Goal: Task Accomplishment & Management: Complete application form

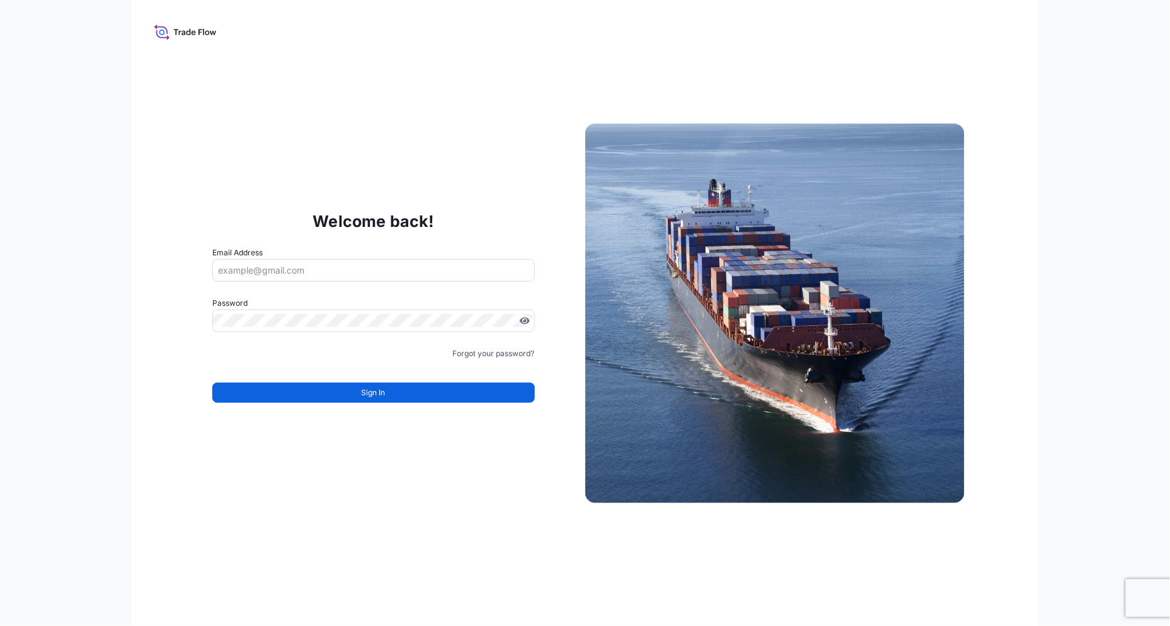
click at [437, 282] on input "Email Address" at bounding box center [373, 270] width 323 height 23
type input "[PERSON_NAME][EMAIL_ADDRESS][PERSON_NAME][DOMAIN_NAME]"
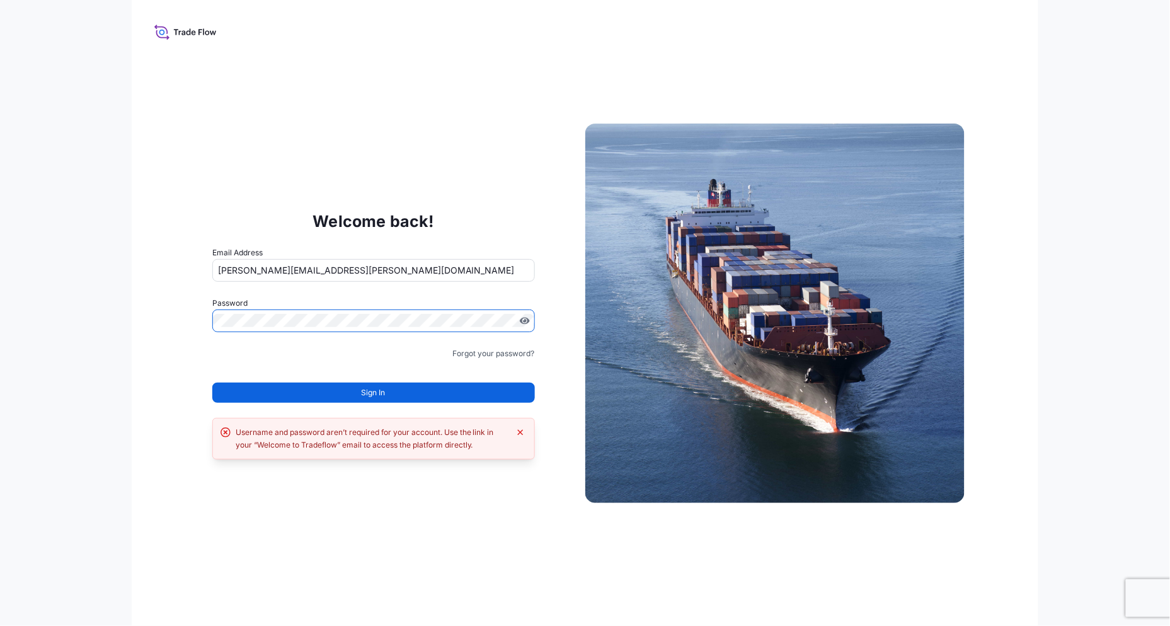
drag, startPoint x: 861, startPoint y: 1, endPoint x: 449, endPoint y: 147, distance: 436.6
click at [449, 147] on div "Welcome back! Email Address samantha.critchley@scottbader.com Password Must inc…" at bounding box center [585, 313] width 907 height 626
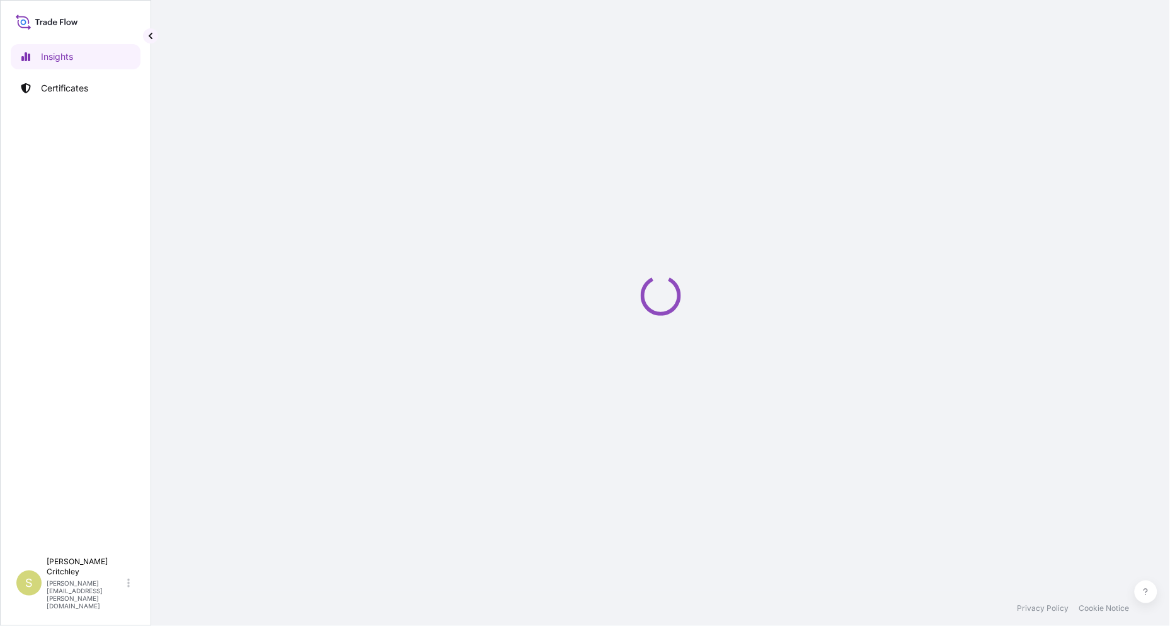
select select "2025"
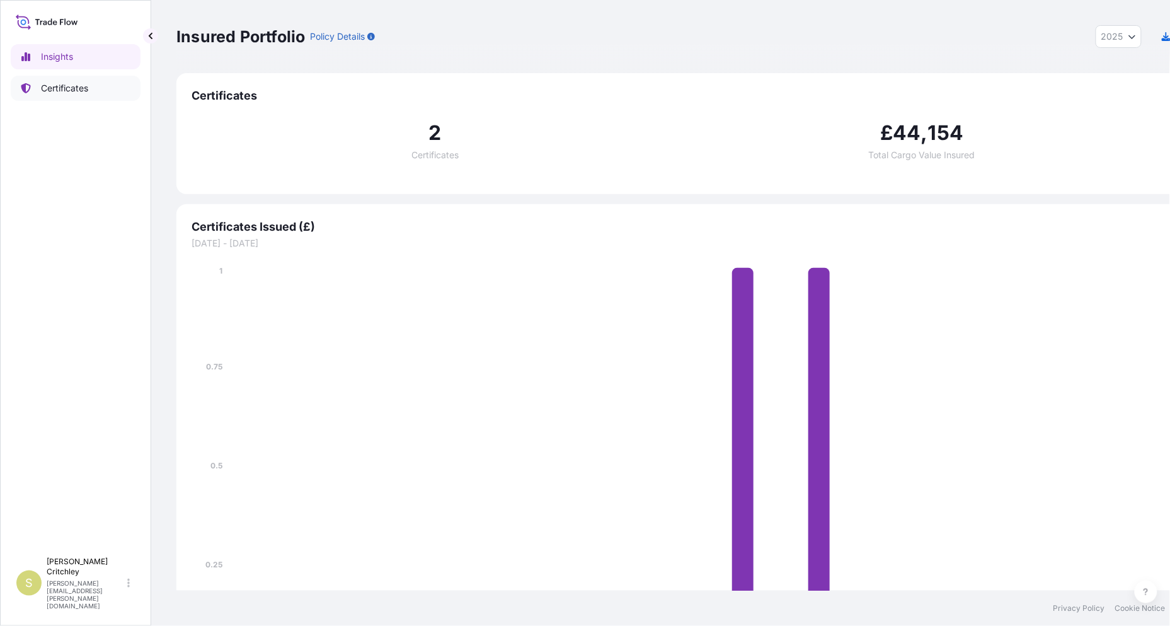
click at [54, 82] on p "Certificates" at bounding box center [64, 88] width 47 height 13
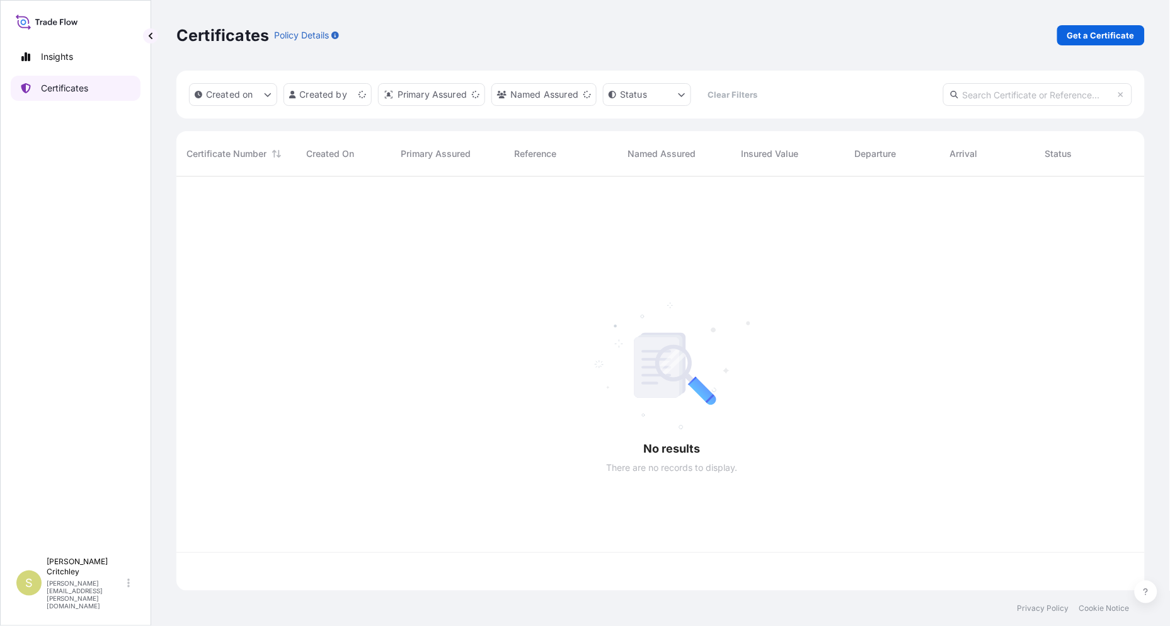
scroll to position [456, 980]
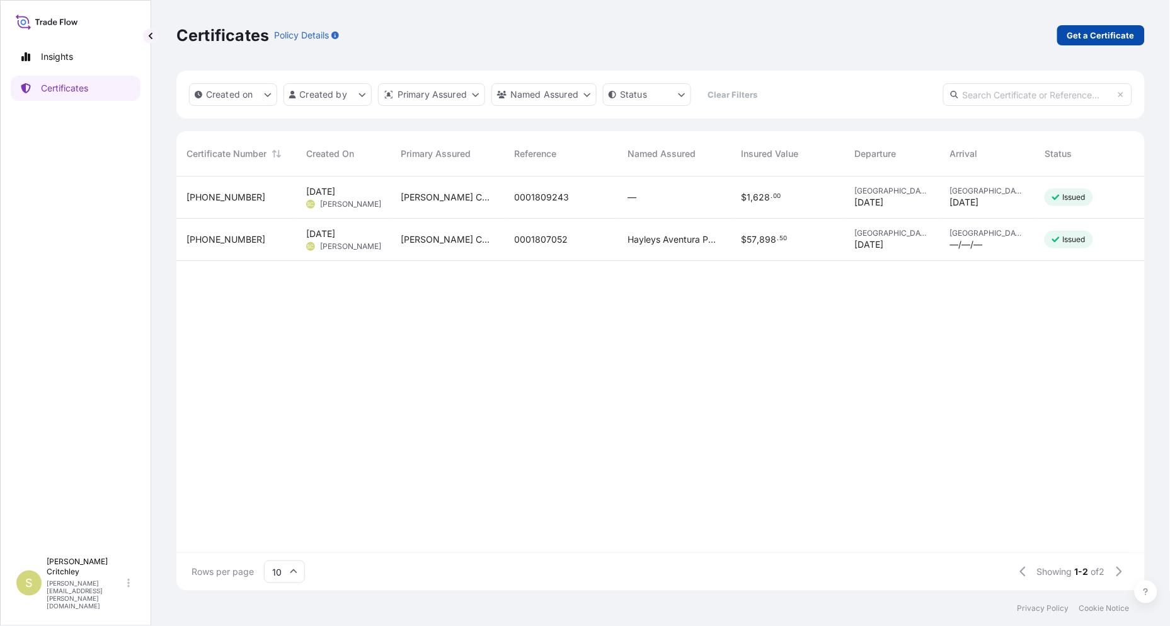
click at [1110, 29] on p "Get a Certificate" at bounding box center [1101, 35] width 67 height 13
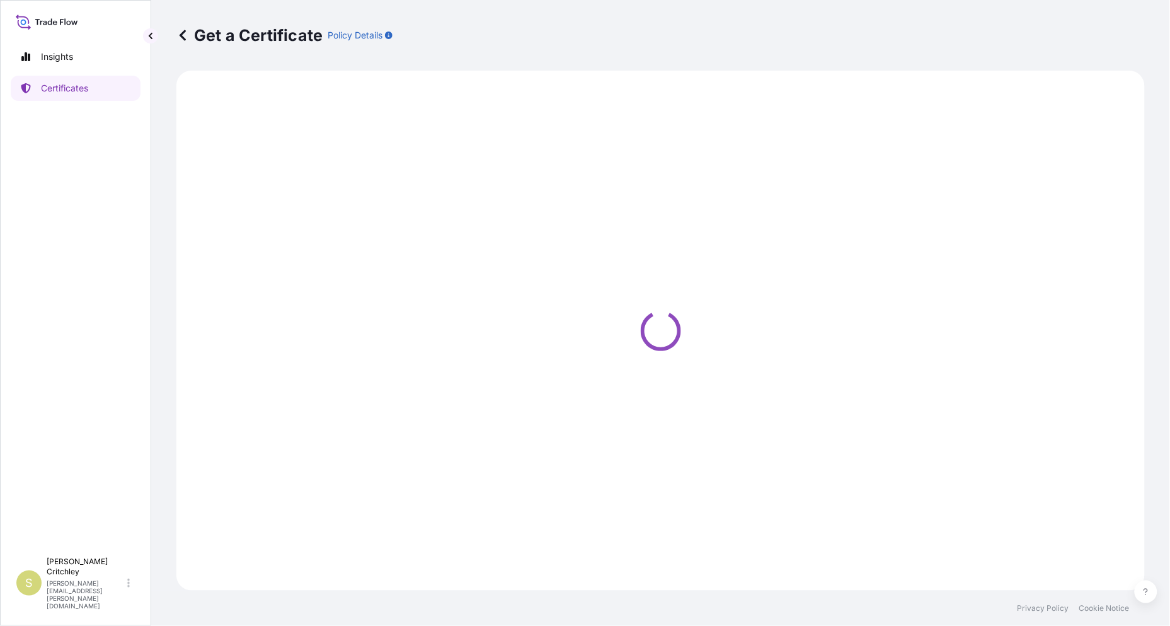
select select "Sea"
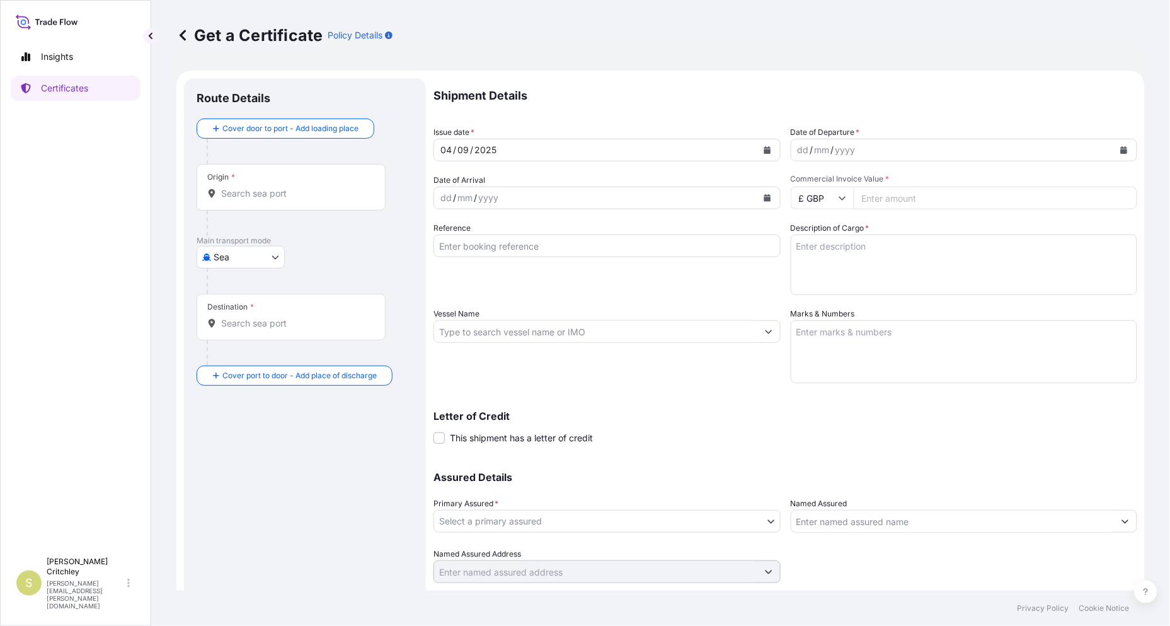
click at [229, 164] on div "Origin *" at bounding box center [291, 187] width 189 height 47
click at [229, 187] on input "Origin *" at bounding box center [295, 193] width 149 height 13
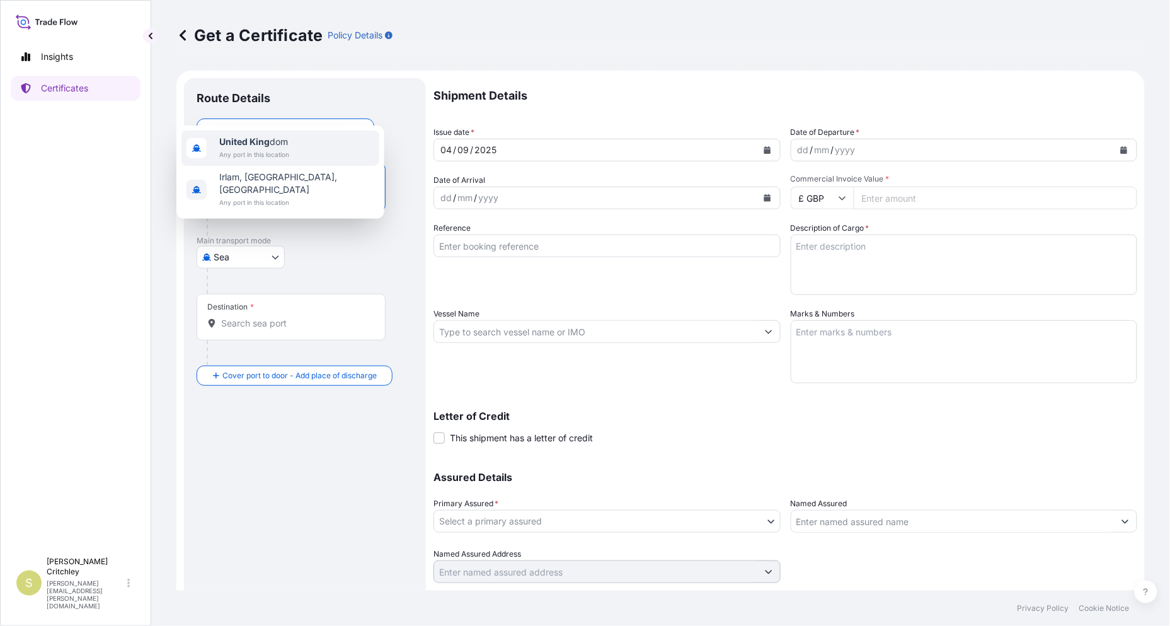
click at [253, 136] on span "United King dom" at bounding box center [254, 142] width 70 height 13
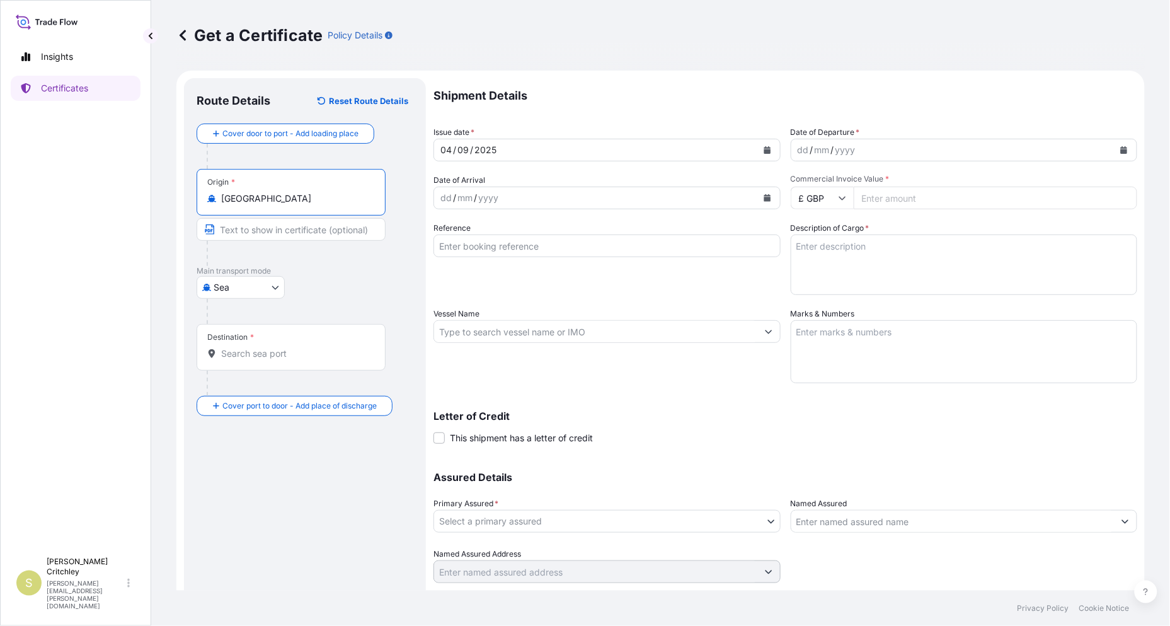
type input "[GEOGRAPHIC_DATA]"
click at [215, 166] on body "2 options available. 1 option available. 0 options available. 2 options availab…" at bounding box center [585, 313] width 1170 height 626
click at [212, 209] on div "Air" at bounding box center [221, 220] width 78 height 23
select select "Air"
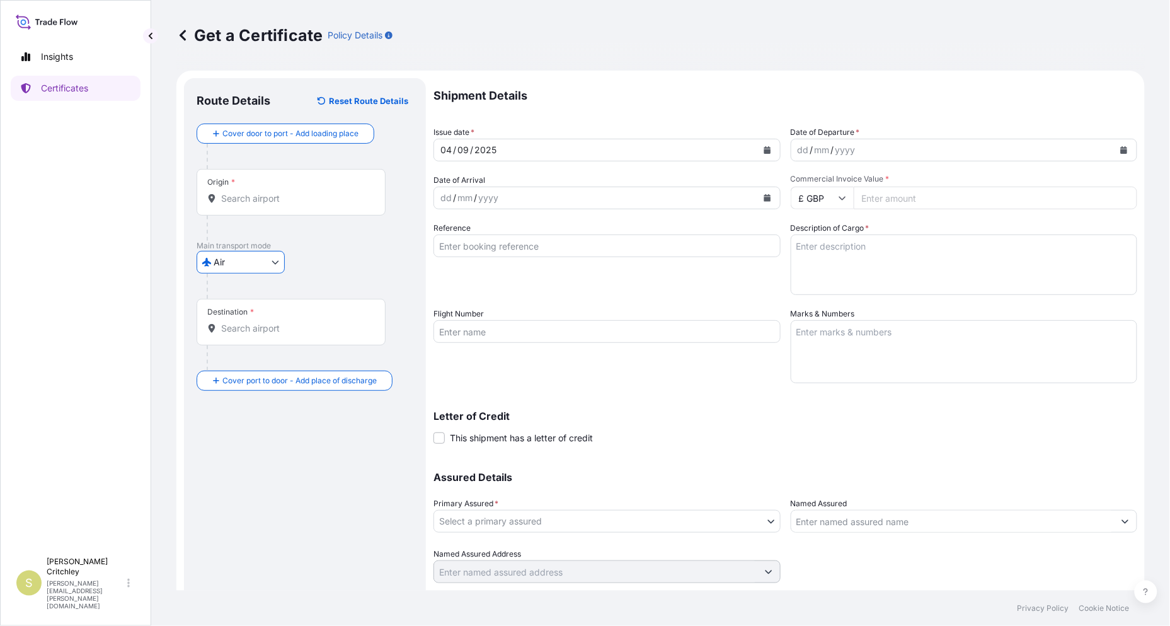
click at [231, 322] on input "Destination *" at bounding box center [295, 328] width 149 height 13
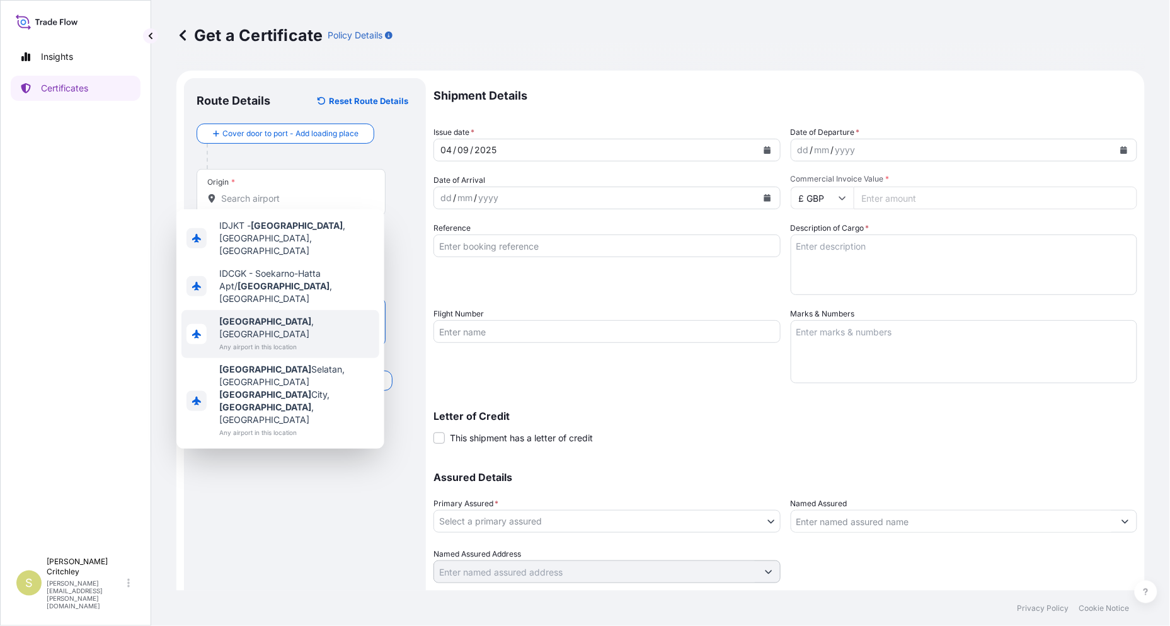
click at [259, 310] on div "[GEOGRAPHIC_DATA] , [GEOGRAPHIC_DATA] Any airport in this location" at bounding box center [280, 334] width 197 height 48
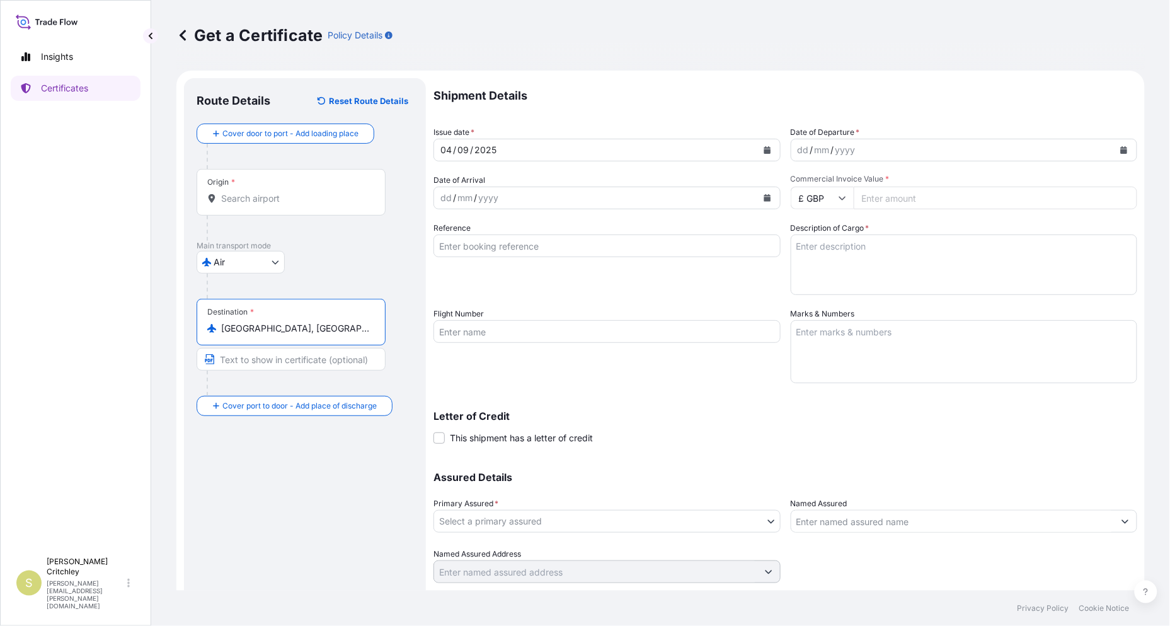
type input "[GEOGRAPHIC_DATA], [GEOGRAPHIC_DATA]"
click at [434, 139] on div "[DATE]" at bounding box center [595, 150] width 323 height 23
click at [834, 142] on div "yyyy" at bounding box center [845, 149] width 23 height 15
drag, startPoint x: 754, startPoint y: 90, endPoint x: 771, endPoint y: 90, distance: 17.0
click at [797, 142] on div "dd" at bounding box center [804, 149] width 14 height 15
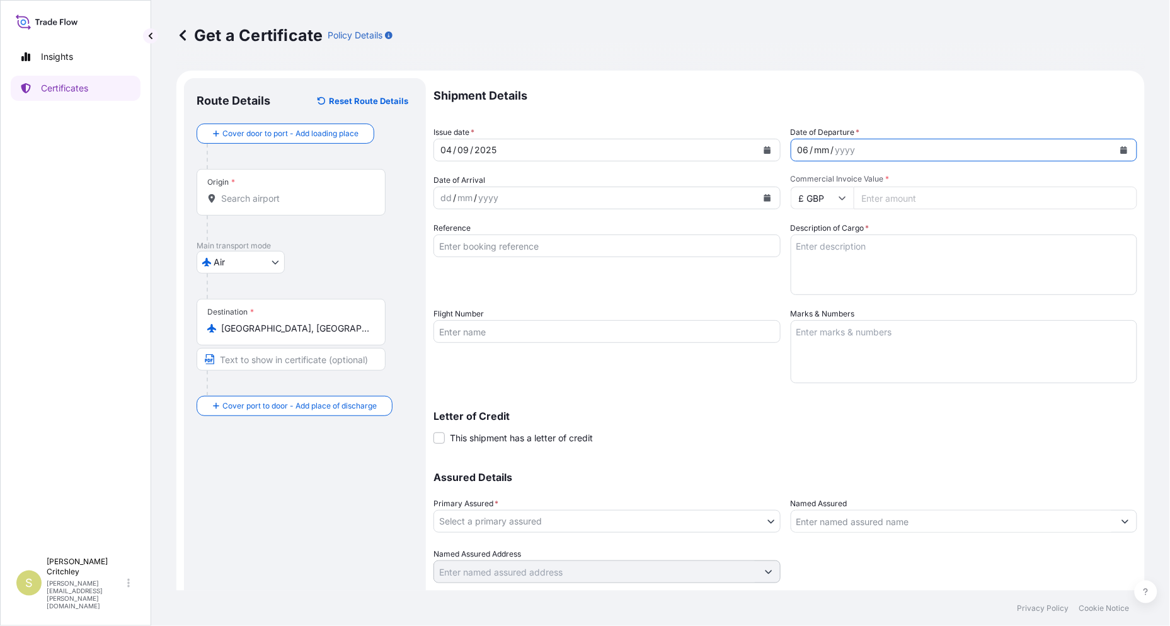
click at [814, 142] on div "mm" at bounding box center [823, 149] width 18 height 15
click at [831, 142] on div "yyyy" at bounding box center [842, 149] width 23 height 15
click at [439, 190] on div "dd" at bounding box center [446, 197] width 14 height 15
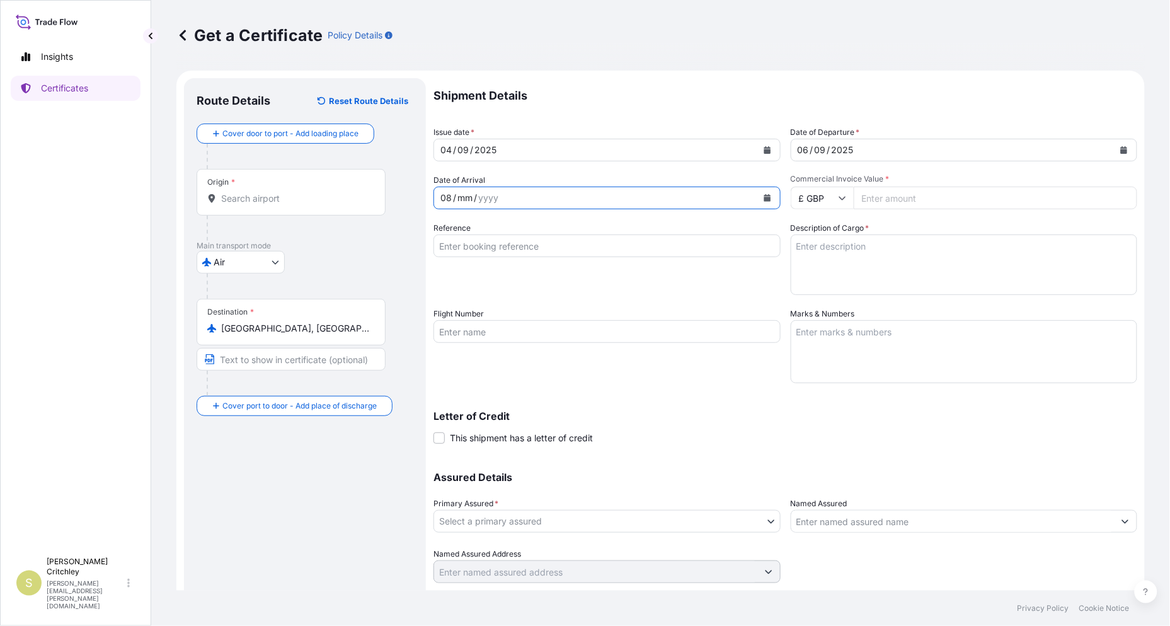
click at [456, 190] on div "mm" at bounding box center [465, 197] width 18 height 15
click at [470, 190] on div "/" at bounding box center [471, 197] width 3 height 15
click at [473, 190] on div "yyyy" at bounding box center [484, 197] width 23 height 15
click at [839, 194] on icon at bounding box center [843, 198] width 8 height 8
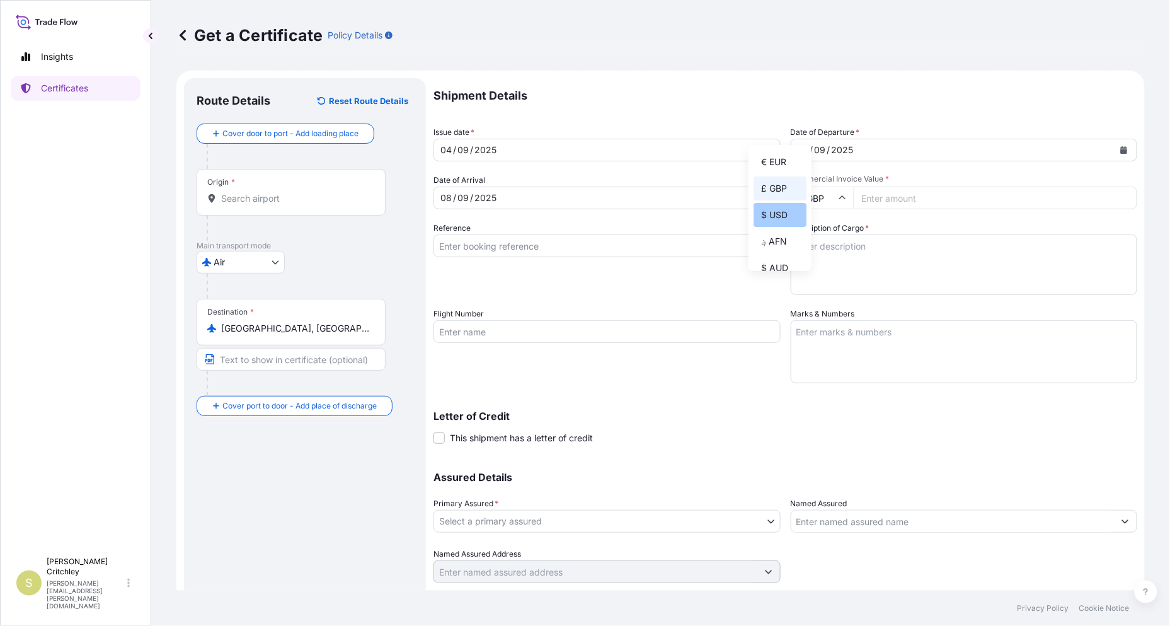
click at [777, 217] on div "$ USD" at bounding box center [780, 215] width 53 height 24
type input "$ USD"
click at [854, 187] on input "Commercial Invoice Value *" at bounding box center [996, 198] width 284 height 23
type input "32240"
click at [469, 234] on input "Reference" at bounding box center [607, 245] width 347 height 23
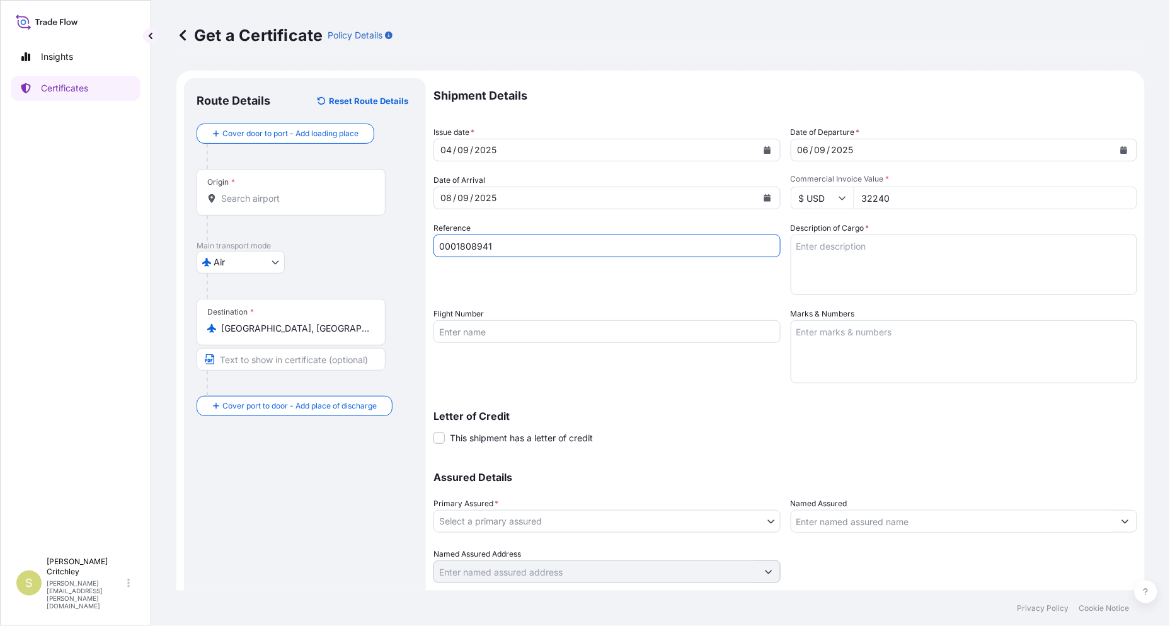
type input "0001808941"
click at [821, 234] on textarea "Description of Cargo *" at bounding box center [964, 264] width 347 height 61
type textarea "Texique HE20"
click at [791, 320] on textarea "Marks & Numbers" at bounding box center [964, 351] width 347 height 63
type textarea "Fully Addressed"
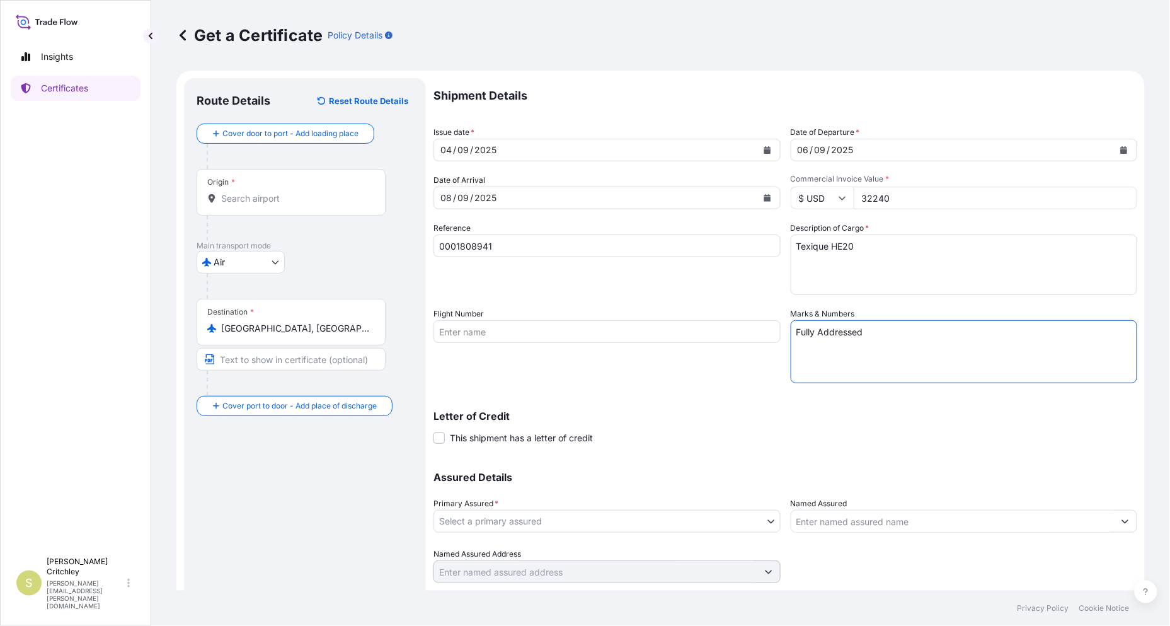
click at [570, 362] on body "Insights Certificates S [PERSON_NAME] [PERSON_NAME][EMAIL_ADDRESS][PERSON_NAME]…" at bounding box center [585, 313] width 1170 height 626
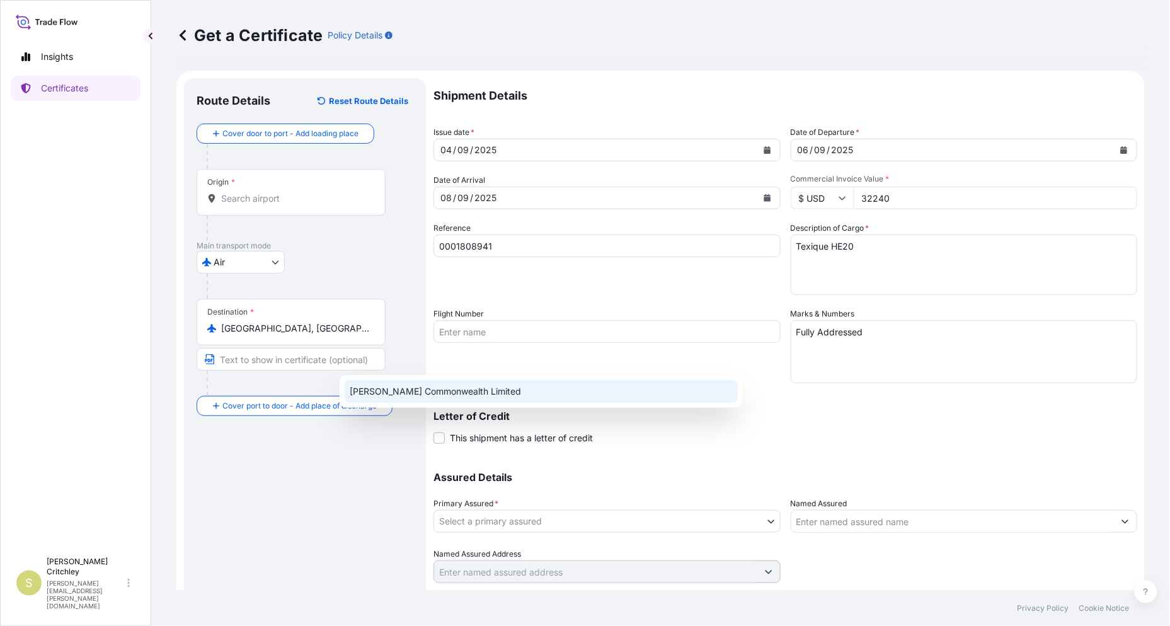
click at [496, 383] on div "[PERSON_NAME] Commonwealth Limited" at bounding box center [541, 391] width 393 height 23
select select "32171"
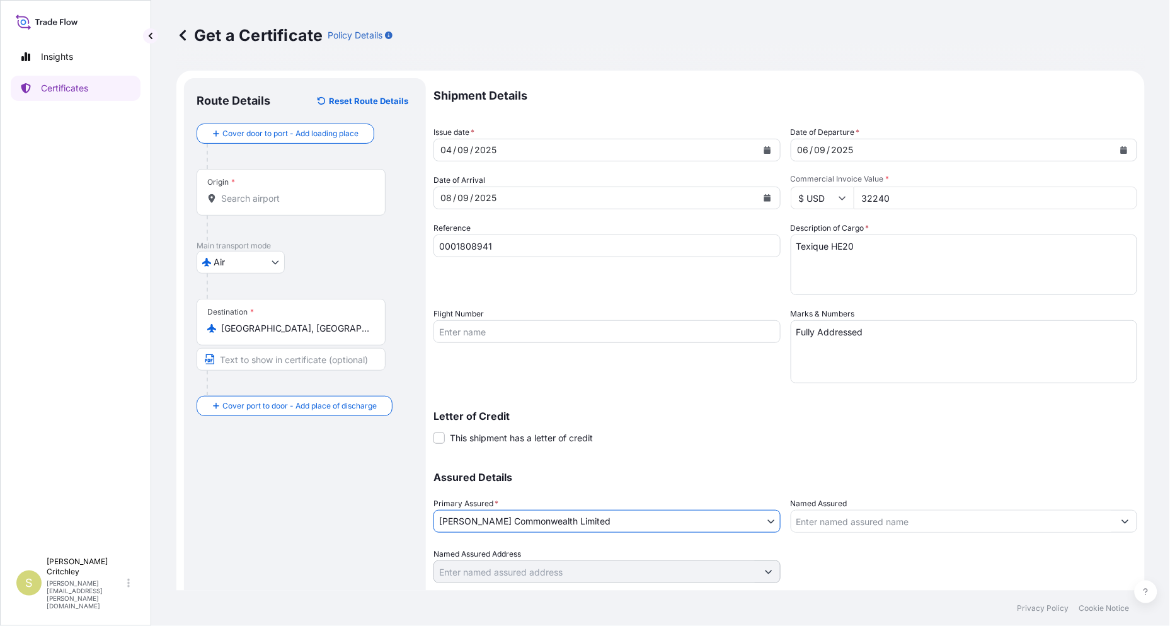
click at [840, 510] on input "Named Assured" at bounding box center [953, 521] width 323 height 23
click at [846, 510] on input "PT Namsian" at bounding box center [953, 521] width 323 height 23
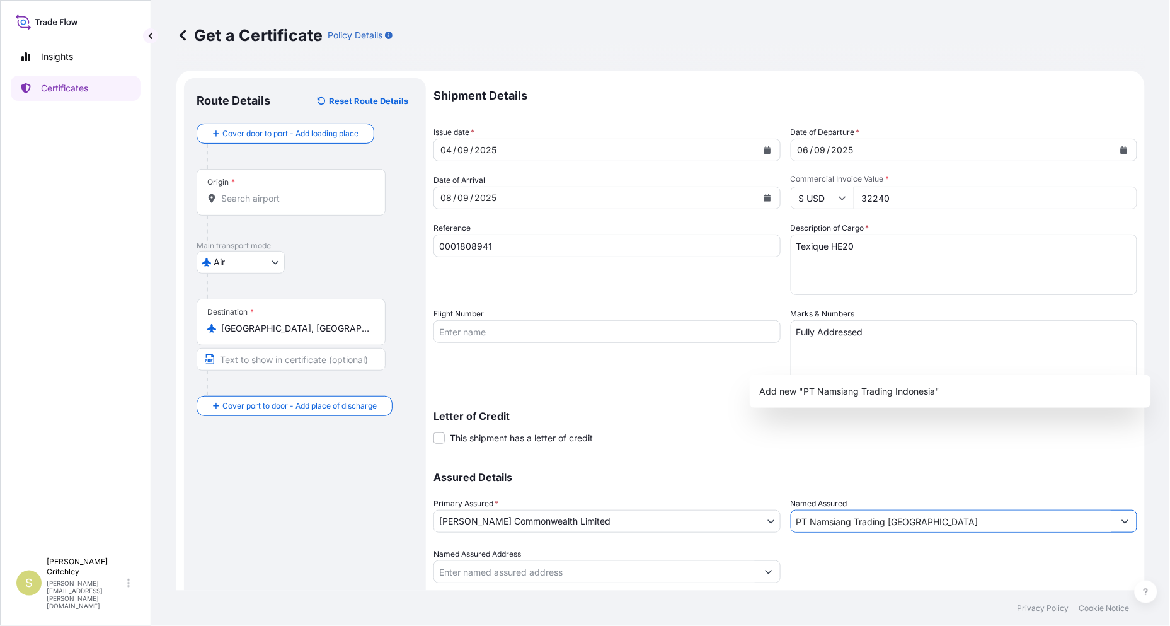
type input "PT Namsiang Trading [GEOGRAPHIC_DATA]"
click at [1109, 599] on p "Create Certificate" at bounding box center [1091, 605] width 74 height 13
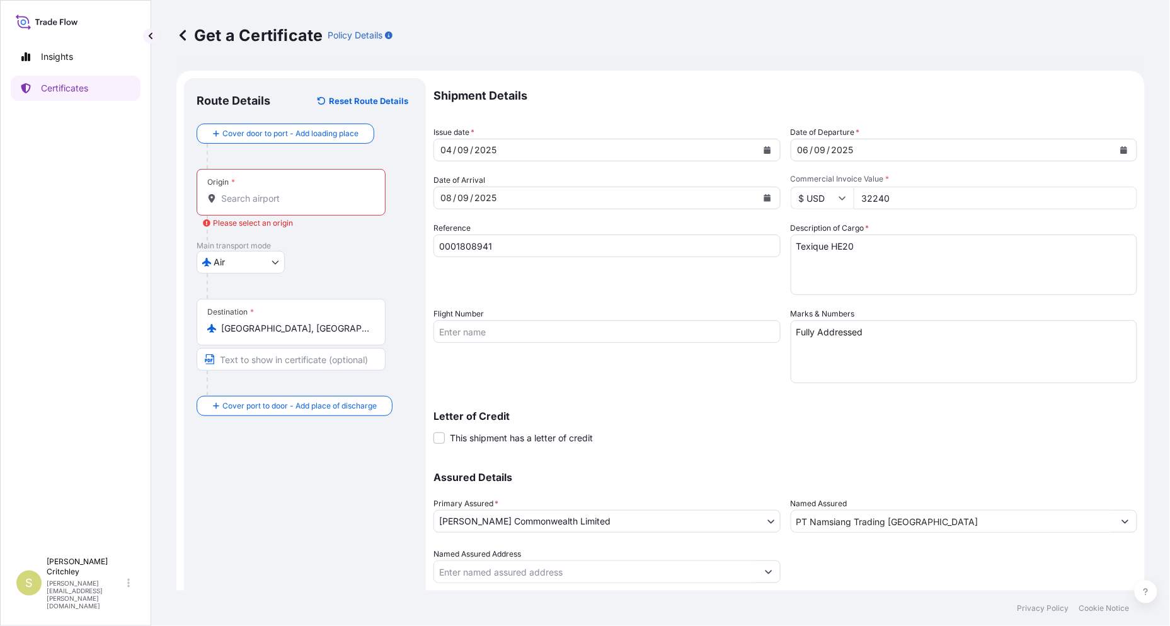
click at [233, 192] on input "Origin * Please select an origin" at bounding box center [295, 198] width 149 height 13
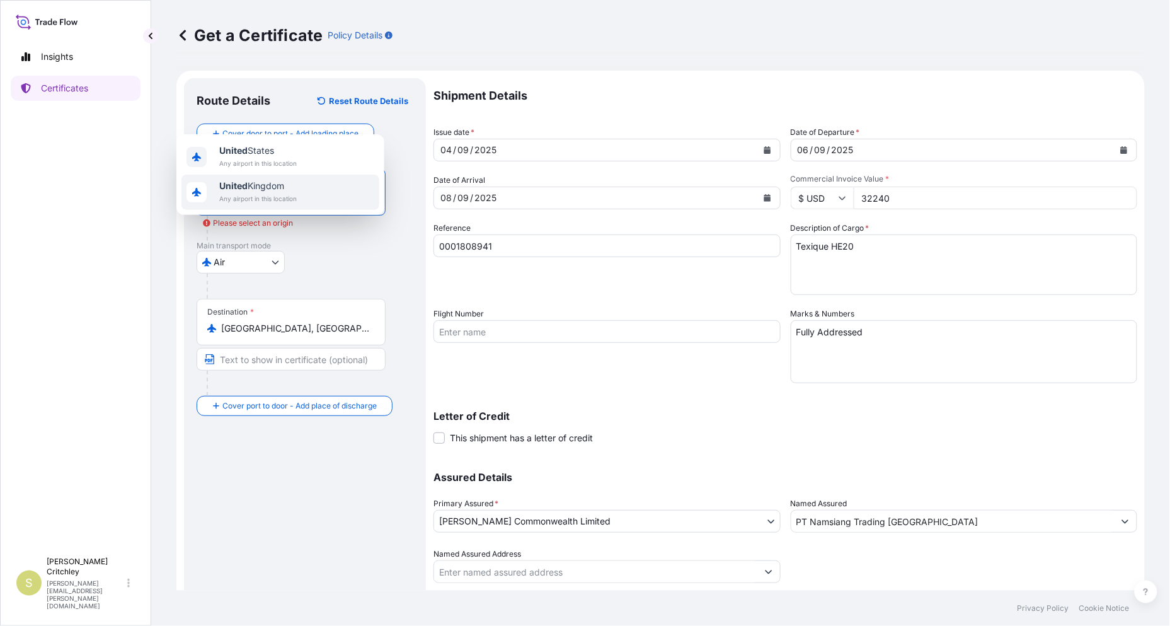
click at [236, 192] on span "Any airport in this location" at bounding box center [258, 198] width 78 height 13
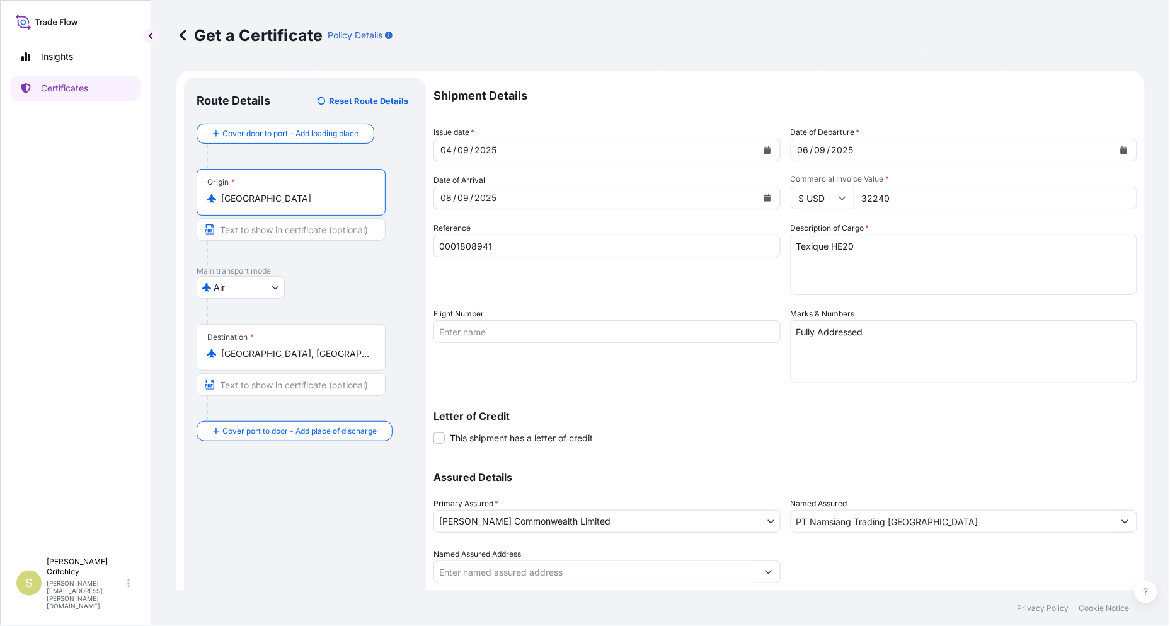
type input "[GEOGRAPHIC_DATA]"
click at [1104, 599] on p "Create Certificate" at bounding box center [1091, 605] width 74 height 13
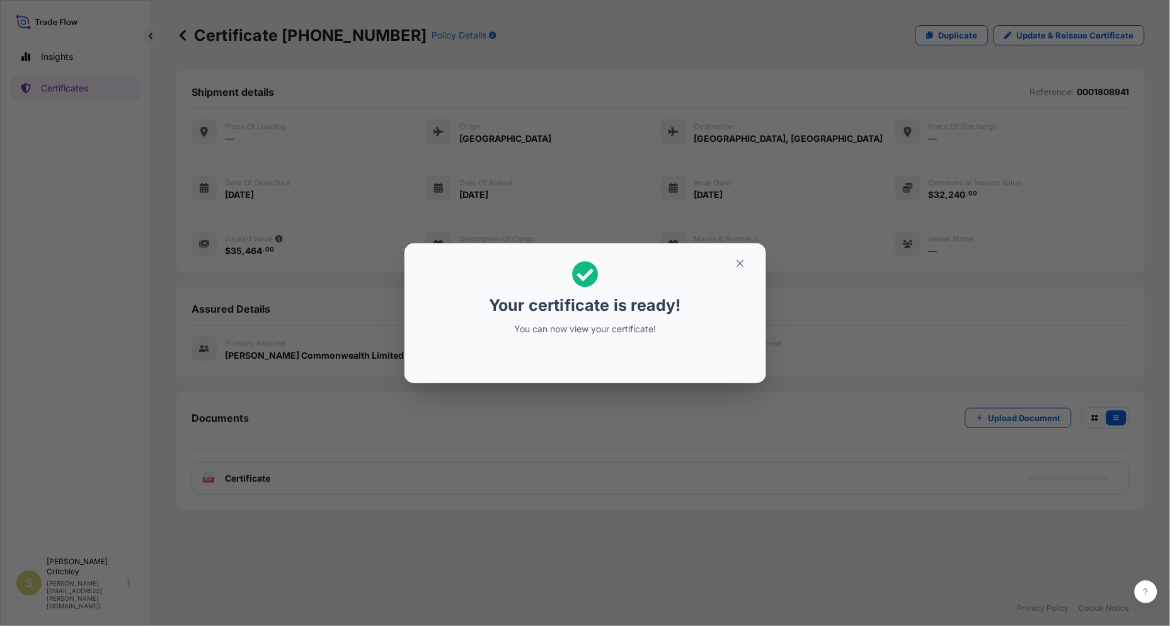
click at [222, 347] on div "Your certificate is ready! You can now view your certificate!" at bounding box center [585, 313] width 1170 height 626
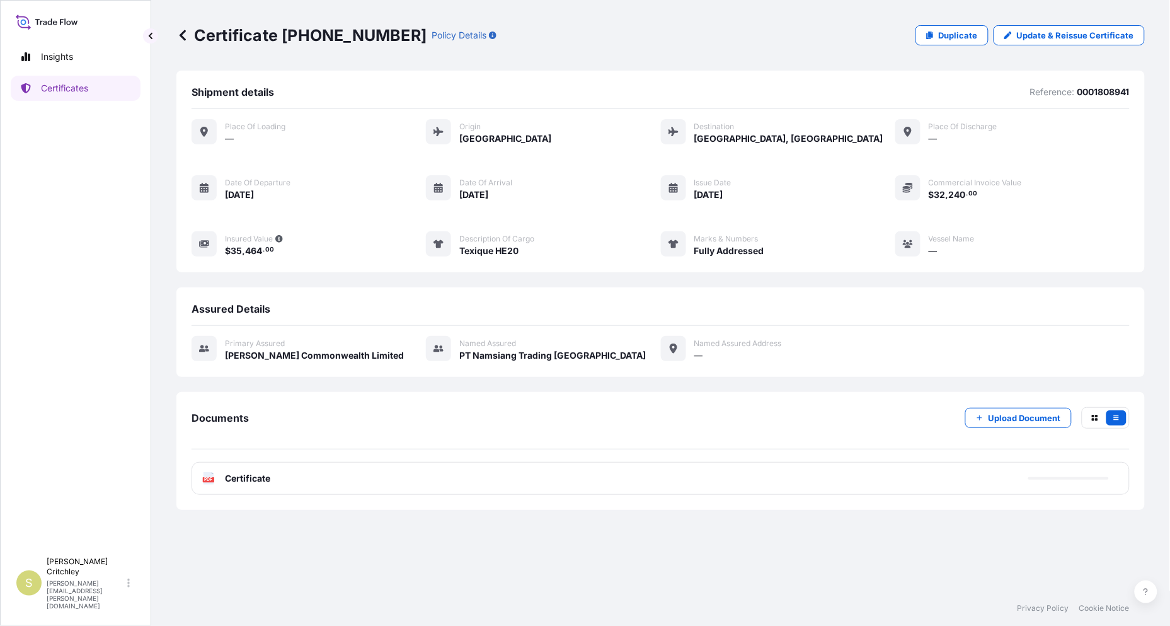
click at [229, 472] on span "Certificate" at bounding box center [247, 478] width 45 height 13
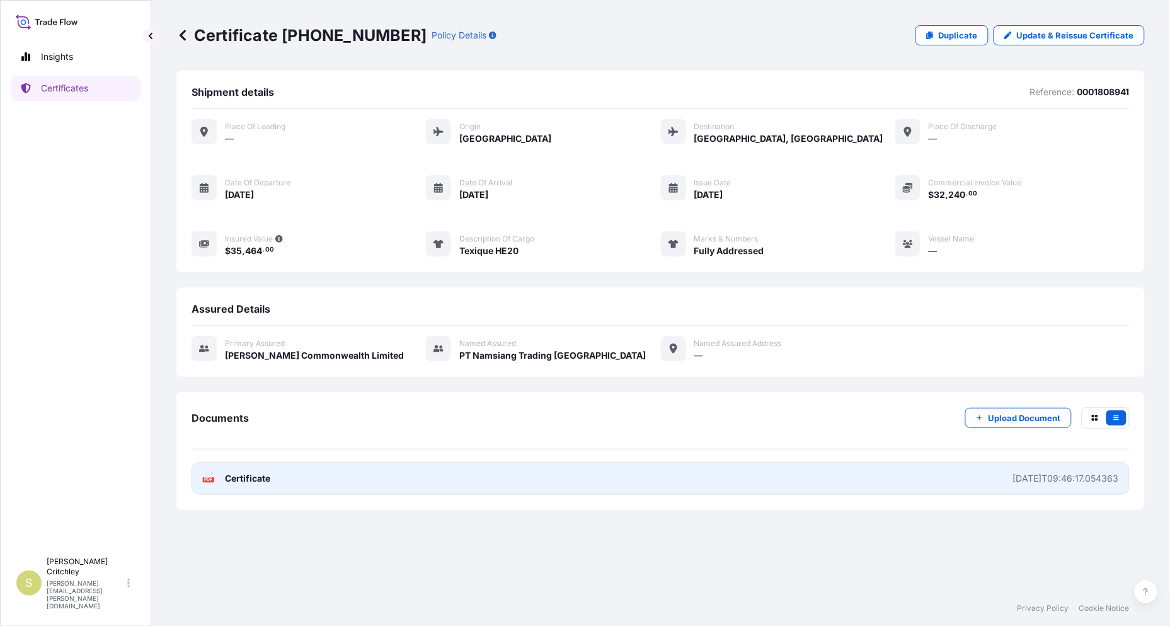
click at [356, 462] on link "PDF Certificate [DATE]T09:46:17.054363" at bounding box center [661, 478] width 938 height 33
